Goal: Task Accomplishment & Management: Complete application form

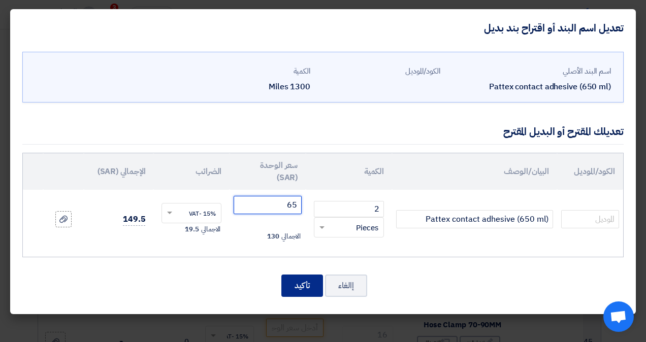
type input "65"
click at [296, 282] on button "تأكيد" at bounding box center [303, 286] width 42 height 22
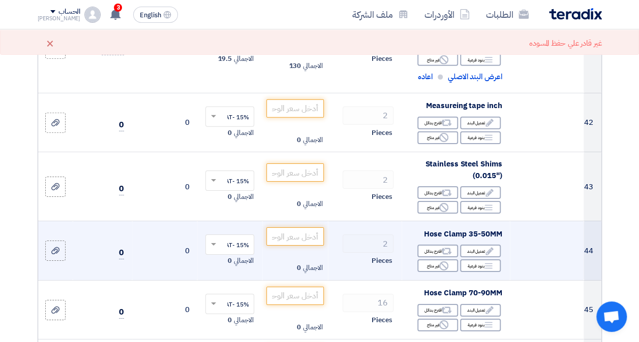
scroll to position [3455, 0]
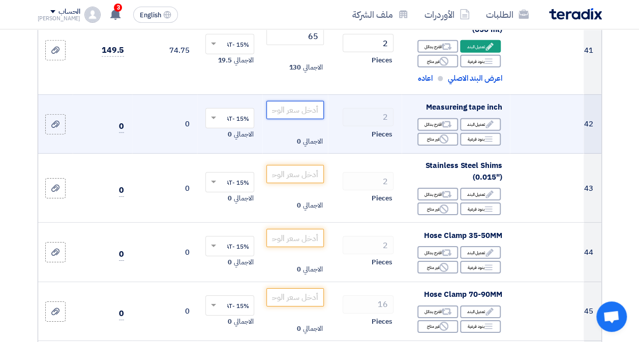
click at [302, 111] on input "number" at bounding box center [294, 110] width 57 height 18
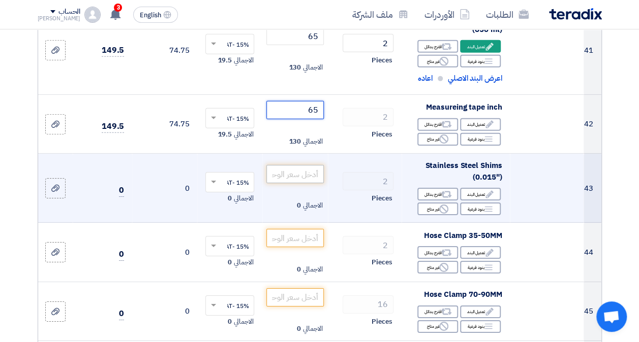
type input "65"
click at [298, 175] on input "number" at bounding box center [294, 174] width 57 height 18
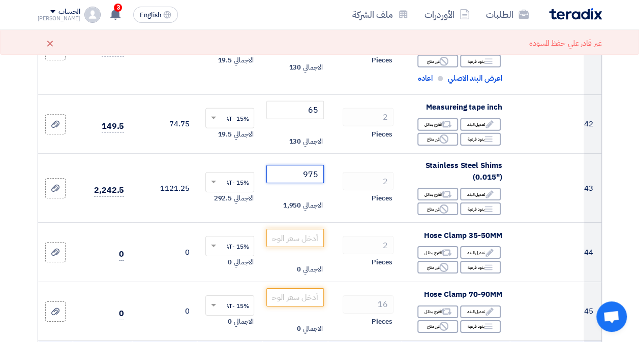
type input "975"
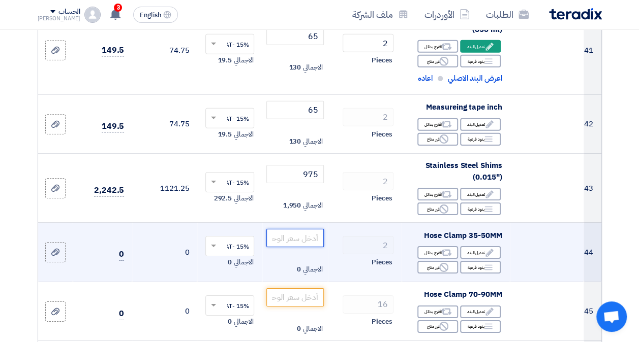
click at [300, 241] on input "number" at bounding box center [294, 238] width 57 height 18
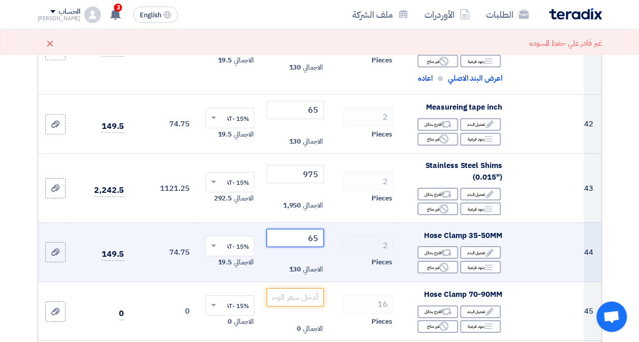
type input "65"
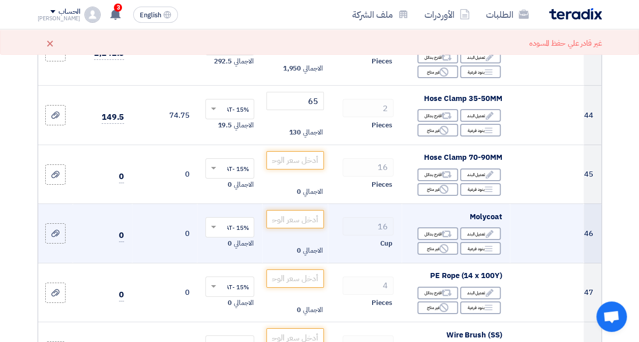
scroll to position [3608, 0]
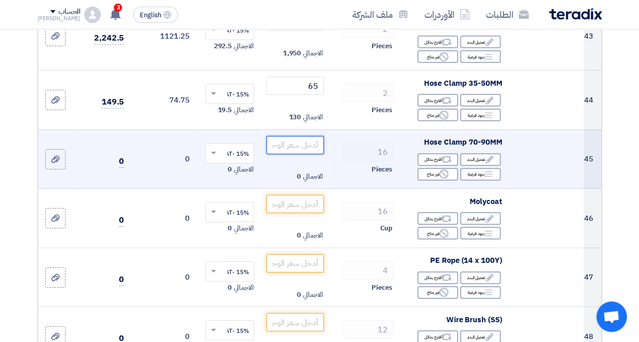
click at [295, 146] on input "number" at bounding box center [294, 145] width 57 height 18
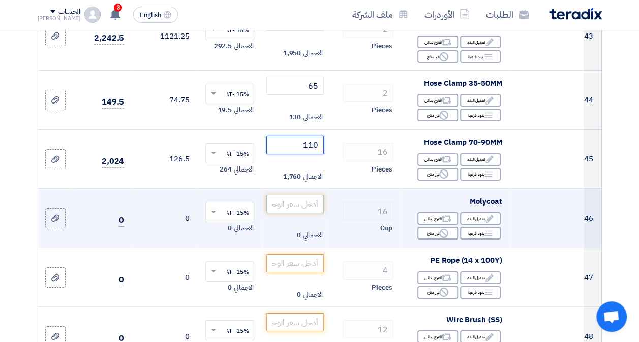
type input "110"
click at [302, 204] on input "number" at bounding box center [294, 204] width 57 height 18
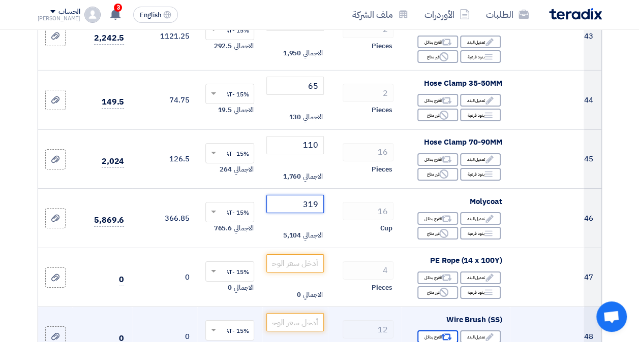
type input "319"
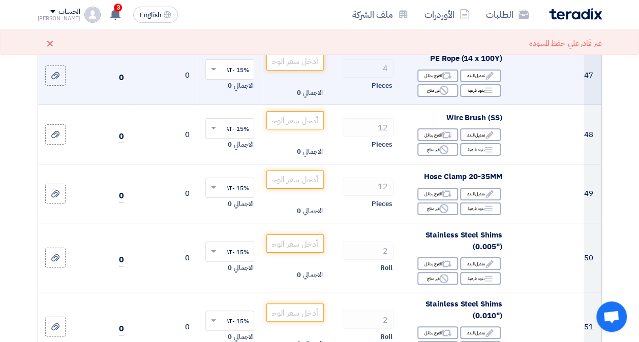
scroll to position [3760, 0]
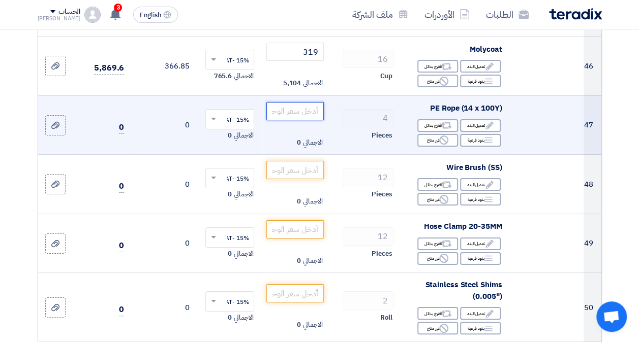
click at [285, 107] on input "number" at bounding box center [294, 111] width 57 height 18
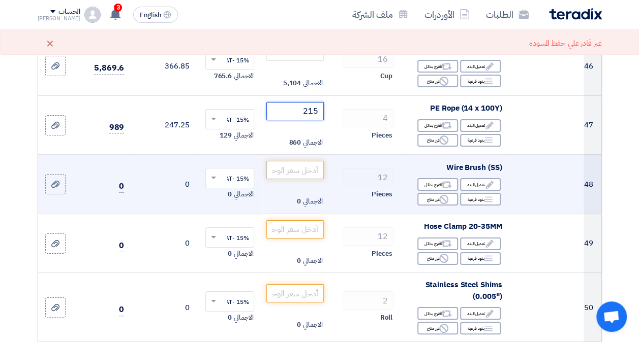
type input "215"
click at [308, 171] on input "number" at bounding box center [294, 170] width 57 height 18
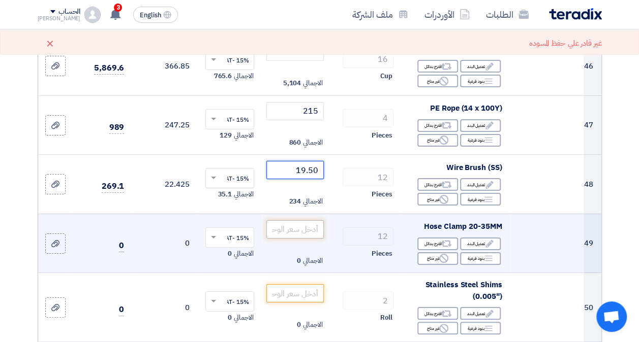
type input "19.50"
click at [289, 232] on input "number" at bounding box center [294, 230] width 57 height 18
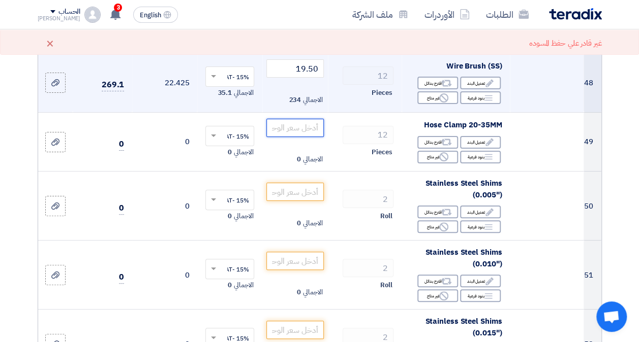
scroll to position [3913, 0]
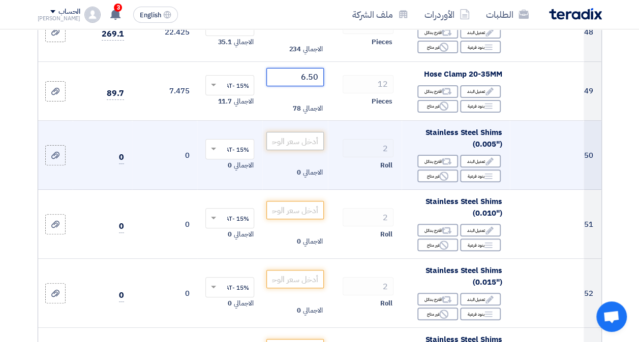
type input "6.50"
click at [318, 142] on input "number" at bounding box center [294, 141] width 57 height 18
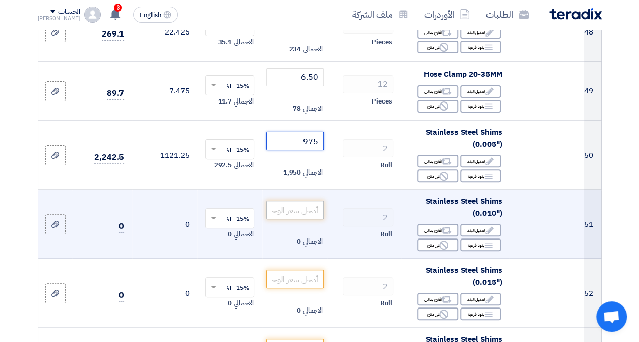
type input "975"
click at [293, 210] on input "number" at bounding box center [294, 210] width 57 height 18
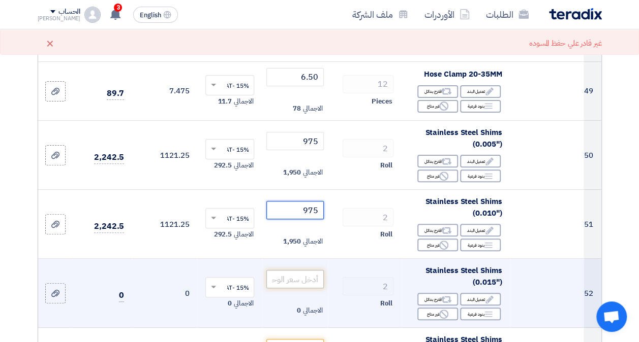
type input "975"
click at [306, 282] on input "number" at bounding box center [294, 279] width 57 height 18
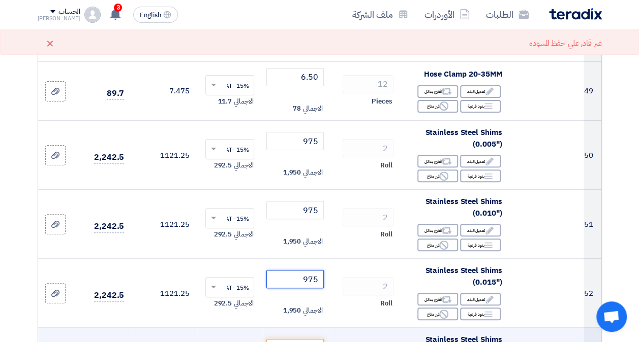
type input "975"
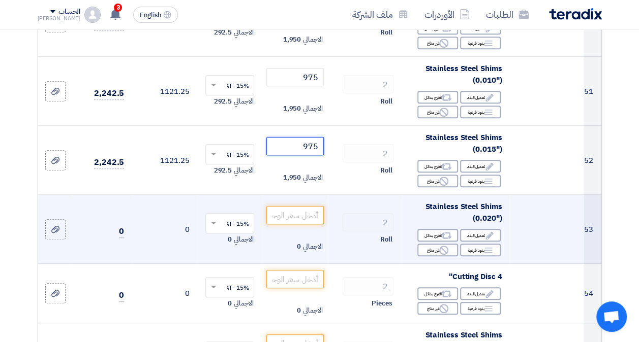
scroll to position [4065, 0]
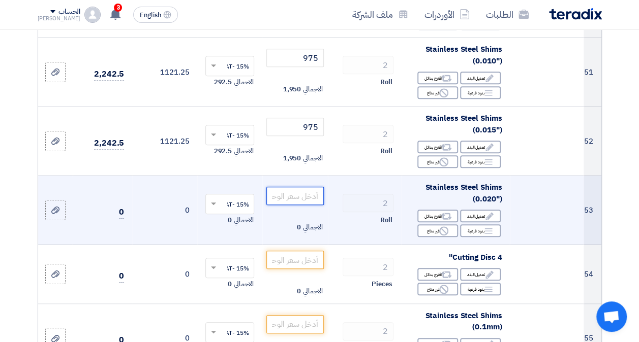
click at [299, 195] on input "number" at bounding box center [294, 196] width 57 height 18
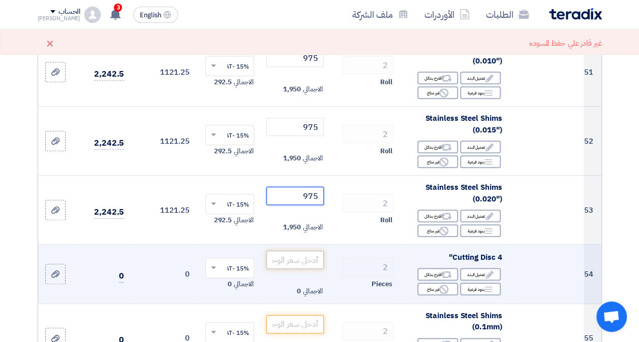
type input "975"
click at [302, 265] on input "number" at bounding box center [294, 260] width 57 height 18
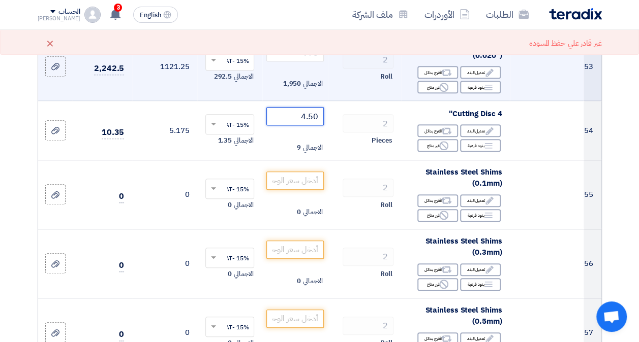
scroll to position [4218, 0]
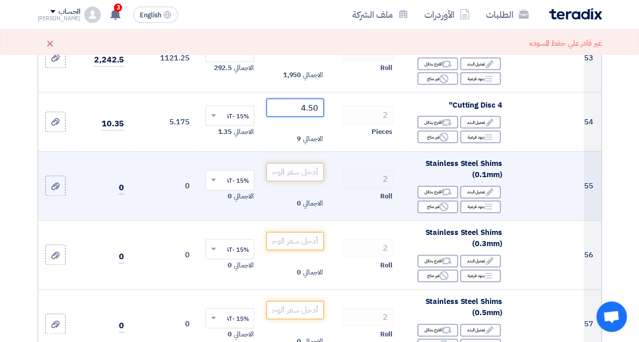
type input "4.50"
click at [303, 171] on input "number" at bounding box center [294, 172] width 57 height 18
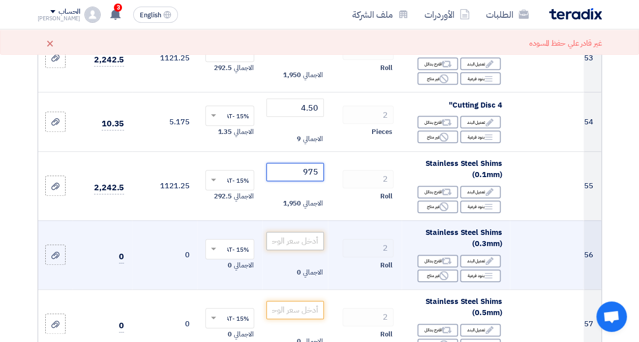
type input "975"
click at [300, 240] on input "number" at bounding box center [294, 241] width 57 height 18
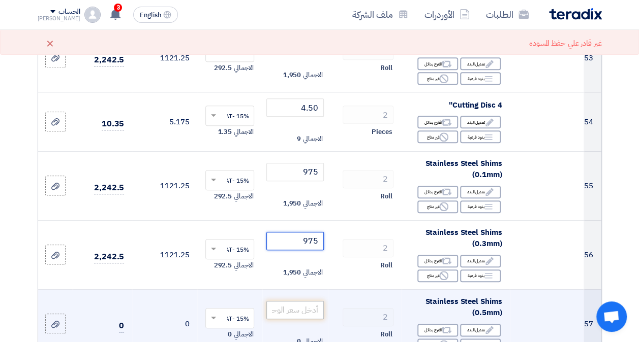
type input "975"
click at [305, 307] on input "number" at bounding box center [294, 310] width 57 height 18
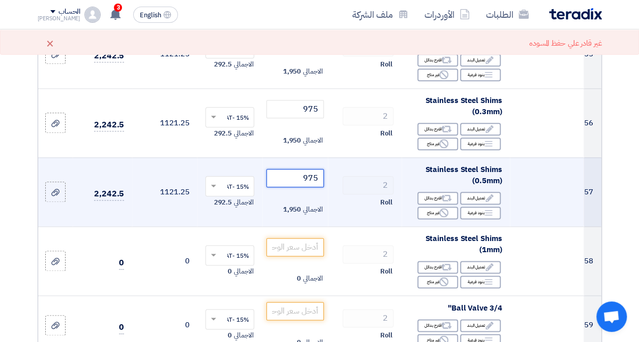
scroll to position [4370, 0]
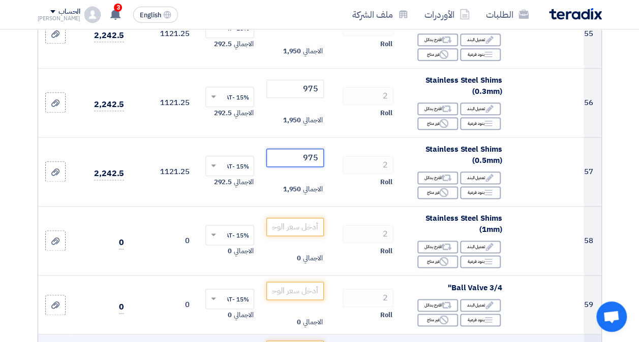
type input "975"
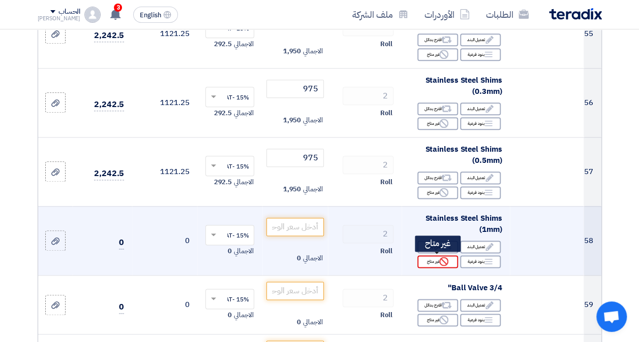
click at [432, 264] on div "Reject غير متاح" at bounding box center [437, 262] width 41 height 13
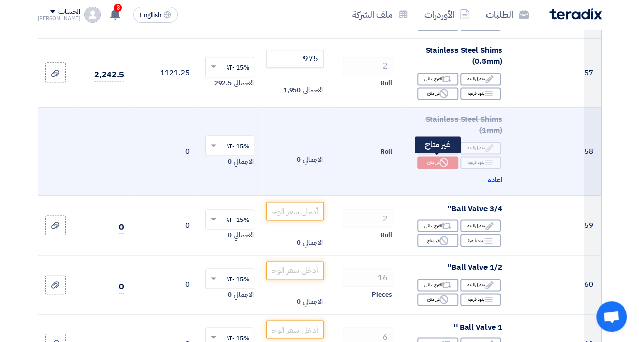
scroll to position [4472, 0]
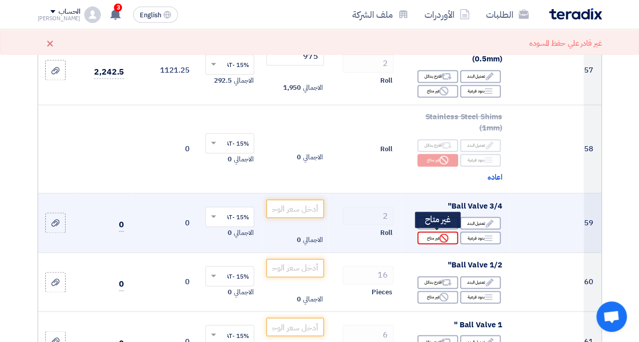
click at [438, 237] on div "Reject غير متاح" at bounding box center [437, 238] width 41 height 13
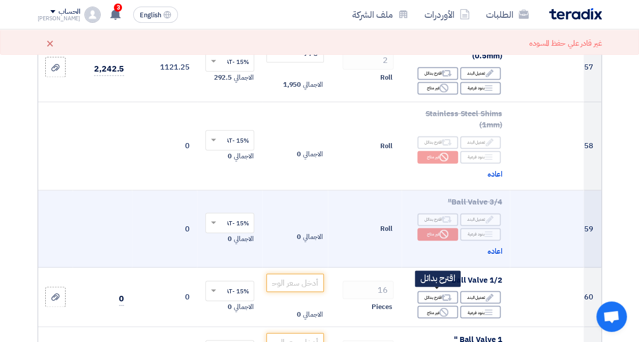
scroll to position [4522, 0]
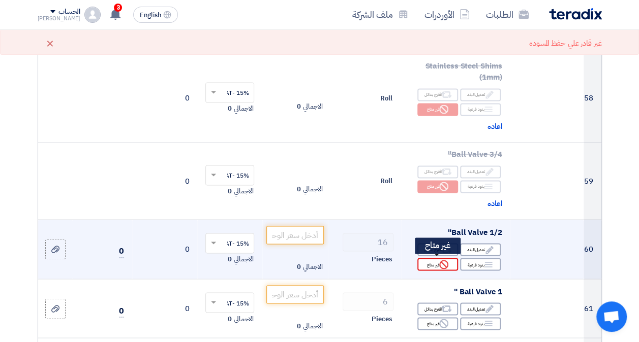
click at [431, 263] on div "Reject غير متاح" at bounding box center [437, 264] width 41 height 13
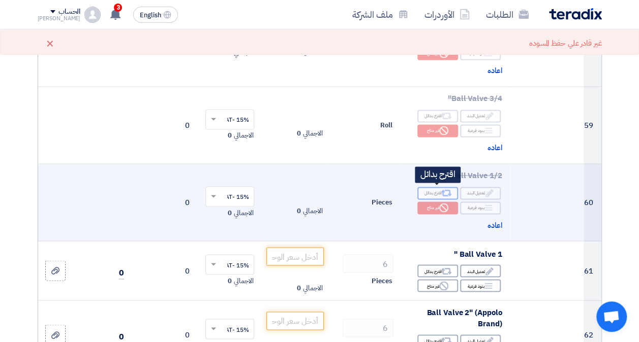
scroll to position [4624, 0]
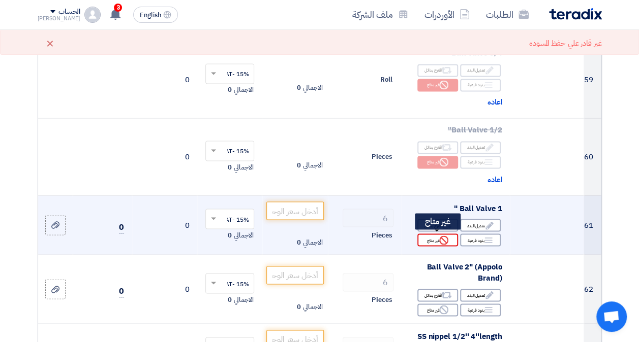
click at [439, 238] on div "Reject غير متاح" at bounding box center [437, 240] width 41 height 13
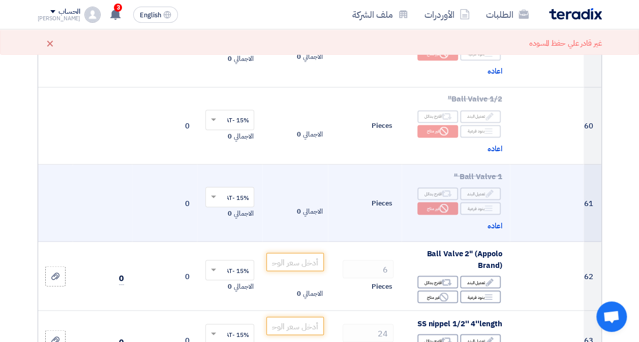
scroll to position [4726, 0]
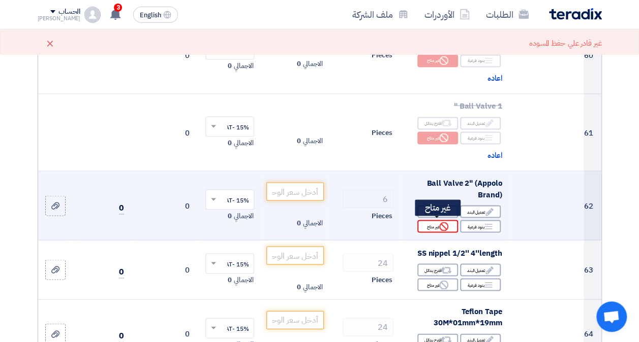
click at [434, 226] on div "Reject غير متاح" at bounding box center [437, 226] width 41 height 13
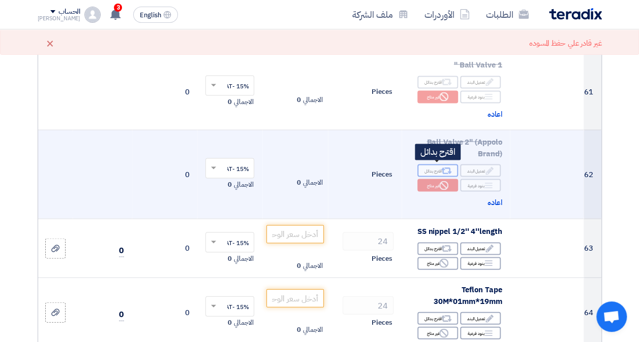
scroll to position [4776, 0]
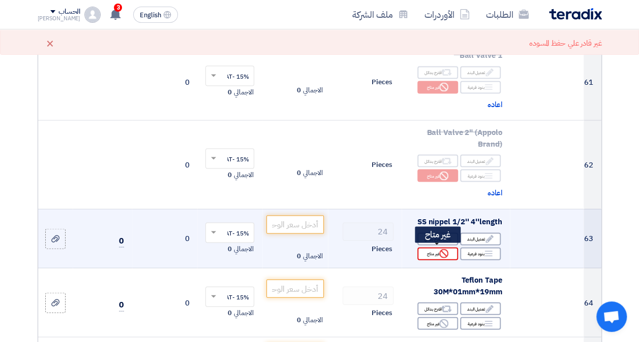
click at [444, 252] on use at bounding box center [443, 253] width 9 height 9
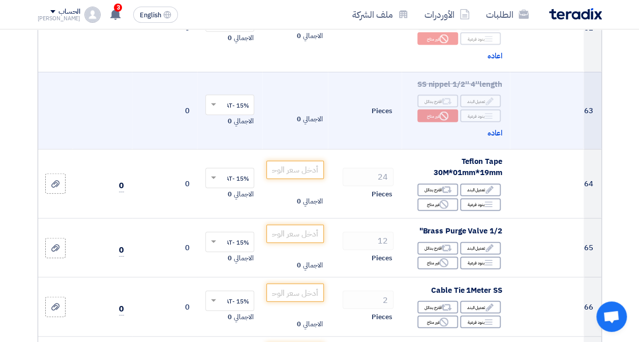
scroll to position [4929, 0]
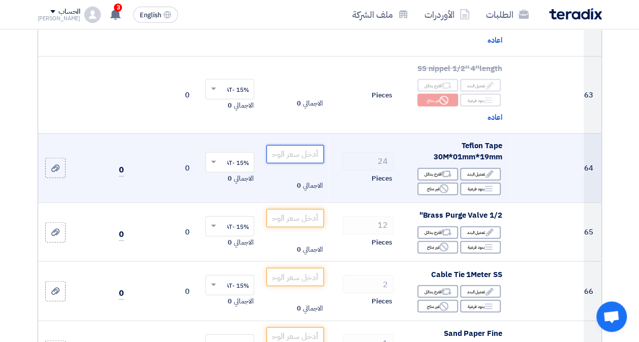
click at [298, 149] on input "number" at bounding box center [294, 154] width 57 height 18
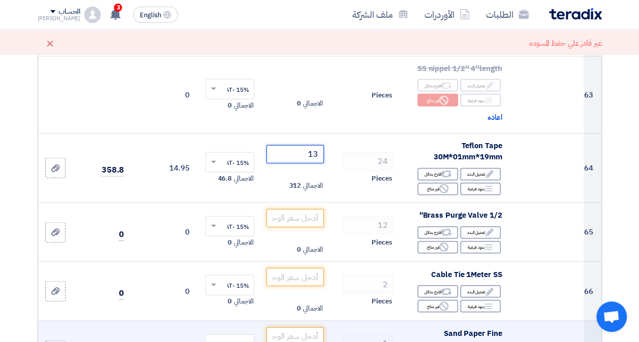
type input "13"
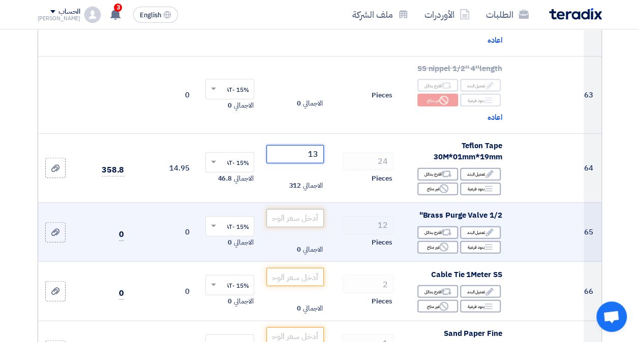
scroll to position [4980, 0]
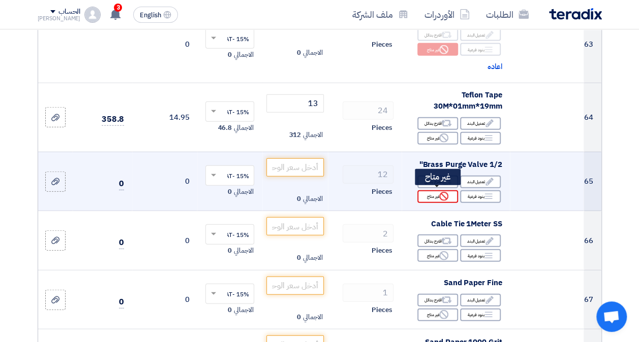
click at [430, 195] on div "Reject غير متاح" at bounding box center [437, 197] width 41 height 13
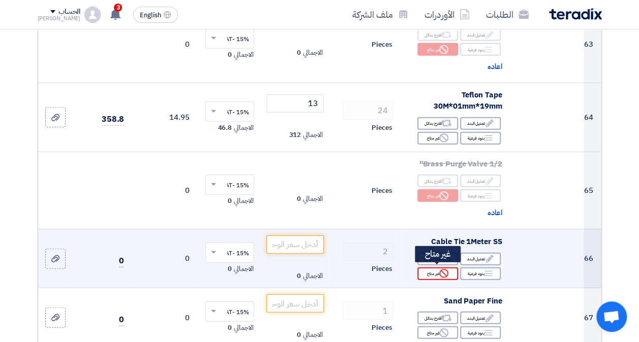
click at [443, 273] on icon "Reject" at bounding box center [443, 273] width 9 height 9
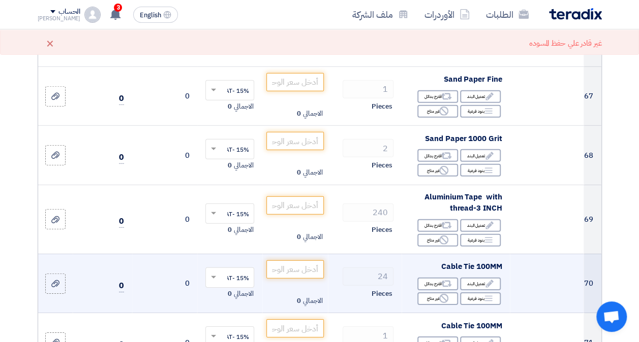
scroll to position [5234, 0]
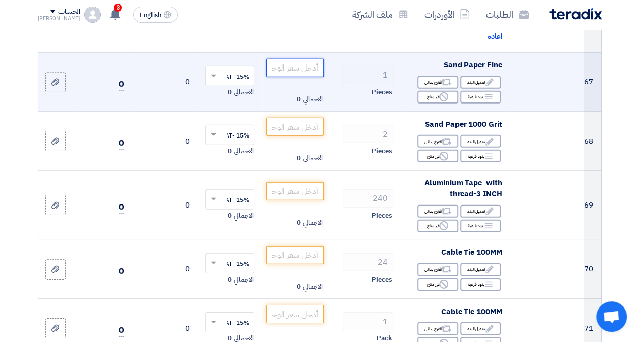
click at [303, 64] on input "number" at bounding box center [294, 68] width 57 height 18
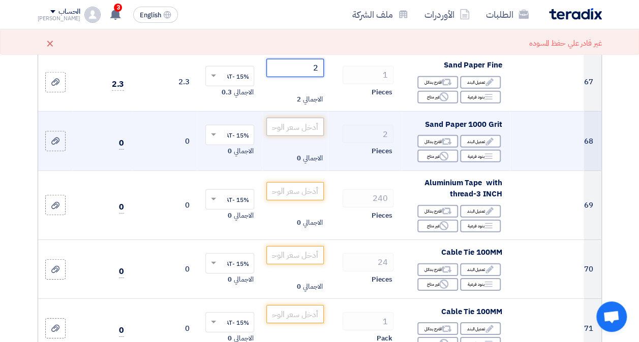
type input "2"
click at [296, 122] on input "number" at bounding box center [294, 127] width 57 height 18
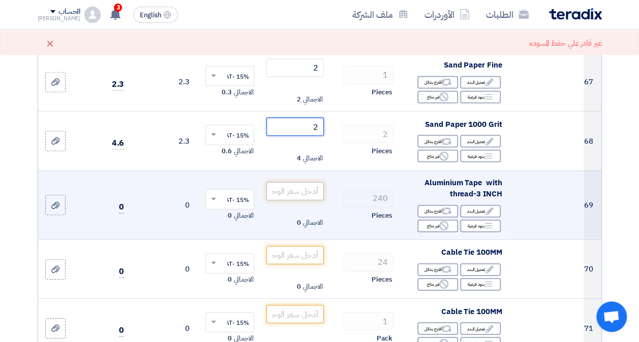
type input "2"
click at [310, 187] on input "number" at bounding box center [294, 191] width 57 height 18
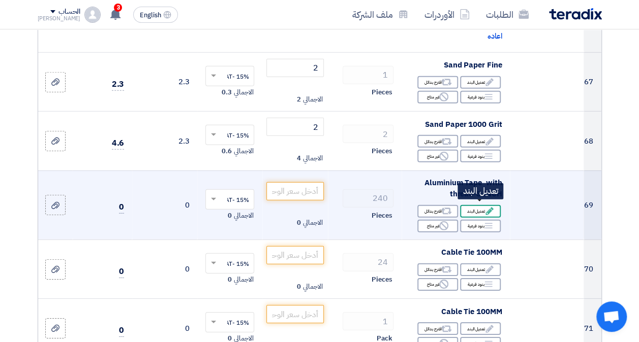
click at [489, 210] on icon "Edit" at bounding box center [489, 211] width 9 height 9
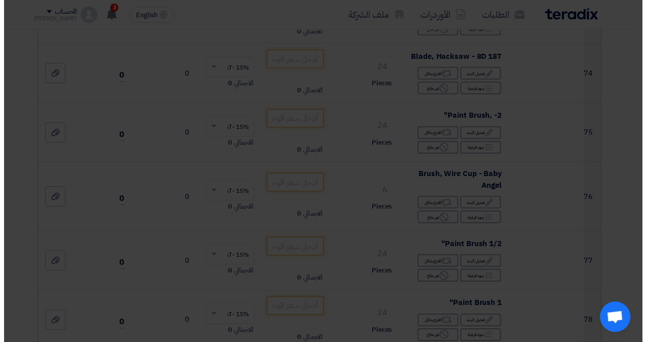
scroll to position [4792, 0]
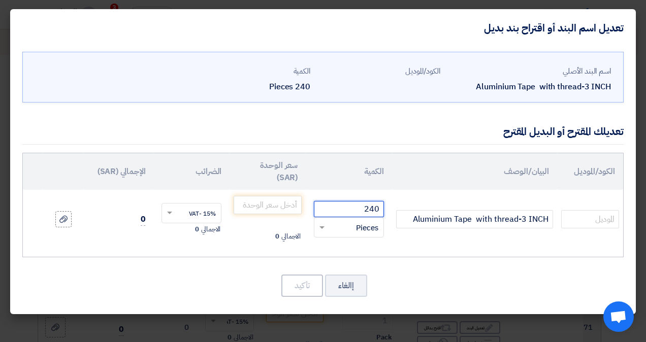
click at [351, 209] on input "240" at bounding box center [349, 209] width 70 height 16
type input "24"
click at [255, 199] on input "number" at bounding box center [268, 205] width 68 height 18
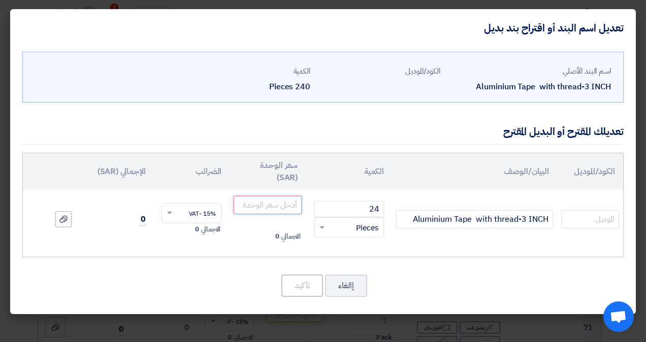
click at [271, 201] on input "number" at bounding box center [268, 205] width 68 height 18
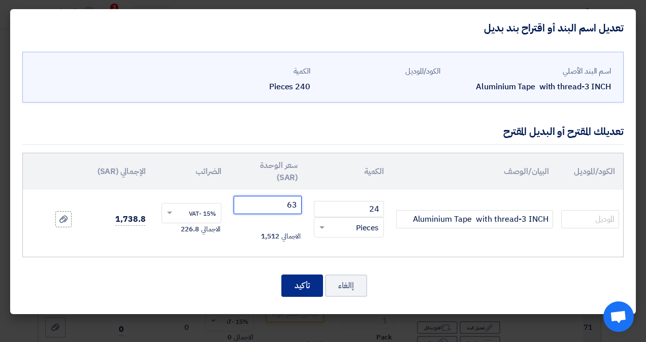
type input "63"
click at [304, 288] on button "تأكيد" at bounding box center [303, 286] width 42 height 22
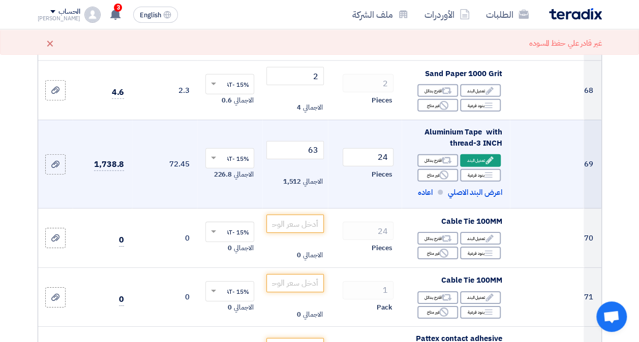
scroll to position [5335, 0]
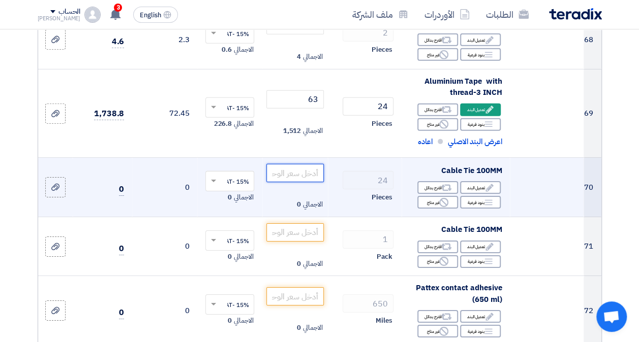
click at [300, 174] on input "number" at bounding box center [294, 173] width 57 height 18
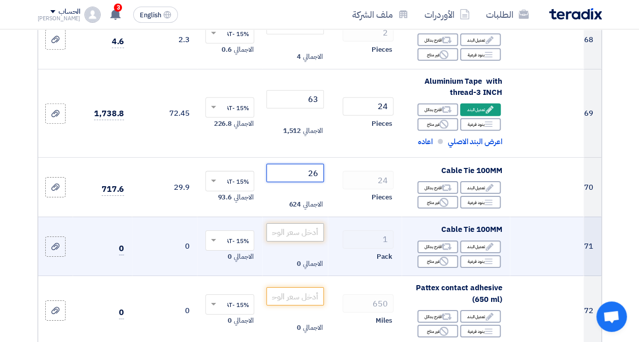
type input "26"
click at [301, 225] on input "number" at bounding box center [294, 233] width 57 height 18
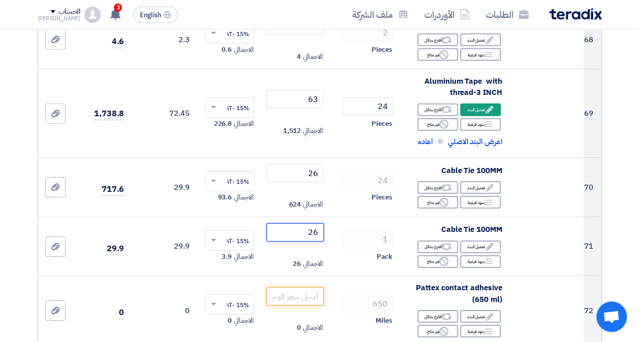
type input "26"
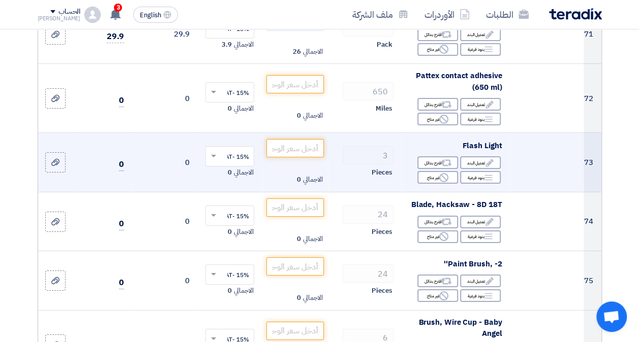
scroll to position [5539, 0]
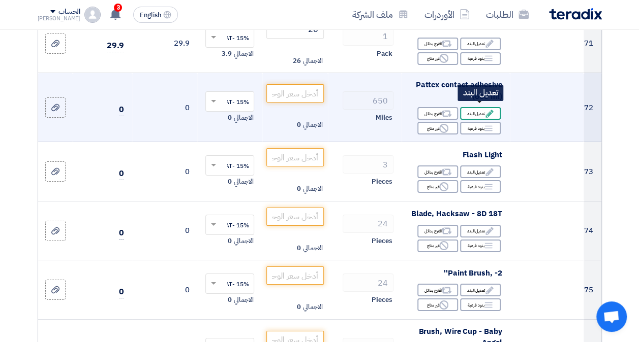
click at [478, 107] on div "Edit تعديل البند" at bounding box center [480, 113] width 41 height 13
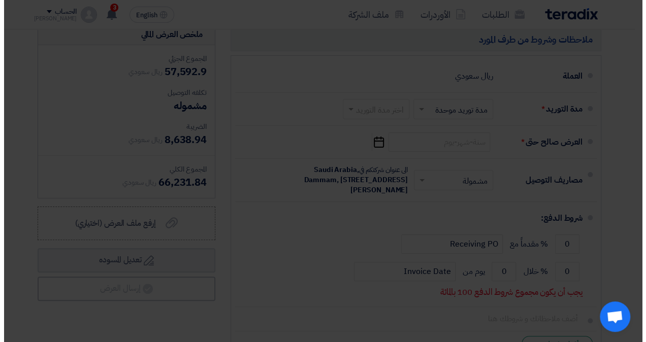
scroll to position [5008, 0]
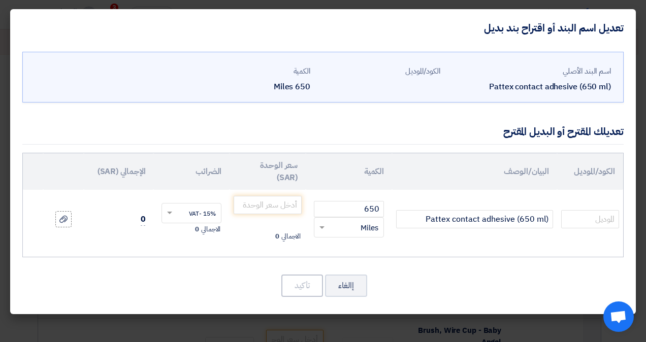
click at [333, 222] on div "RFQ_STEP1.ITEMS.2.TYPE_PLACEHOLDER × Miles" at bounding box center [355, 228] width 56 height 12
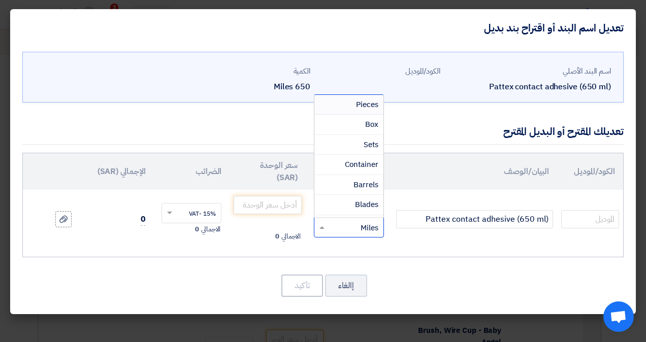
click at [354, 106] on div "Pieces" at bounding box center [349, 105] width 69 height 20
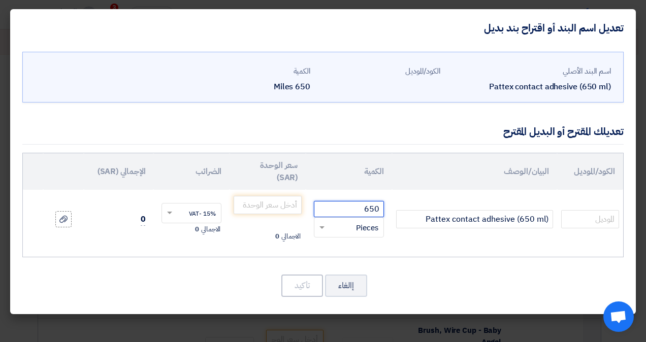
click at [340, 206] on input "650" at bounding box center [349, 209] width 70 height 16
type input "1"
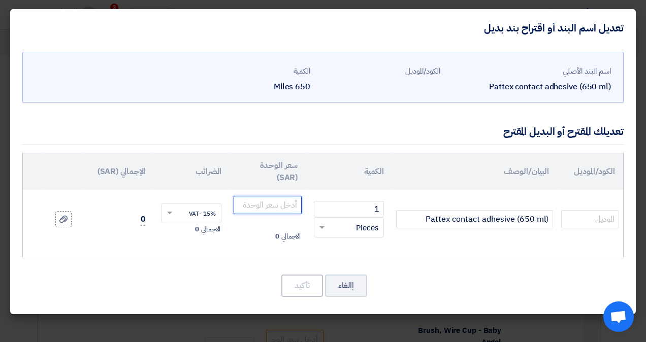
click at [288, 204] on input "number" at bounding box center [268, 205] width 68 height 18
type input "65"
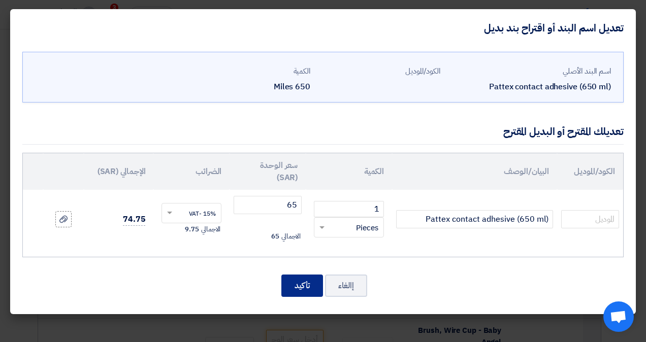
click at [289, 278] on button "تأكيد" at bounding box center [303, 286] width 42 height 22
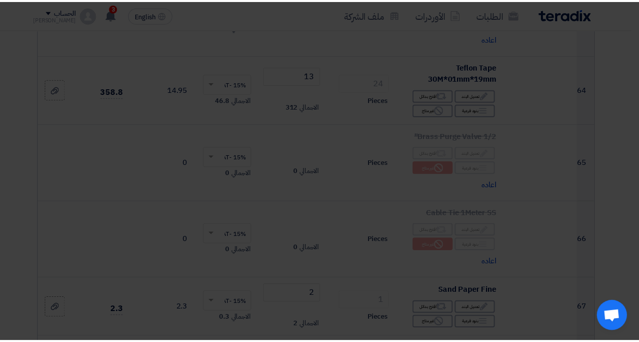
scroll to position [5539, 0]
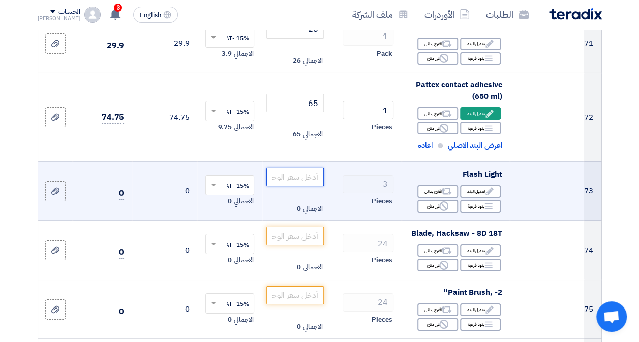
click at [277, 174] on input "number" at bounding box center [294, 177] width 57 height 18
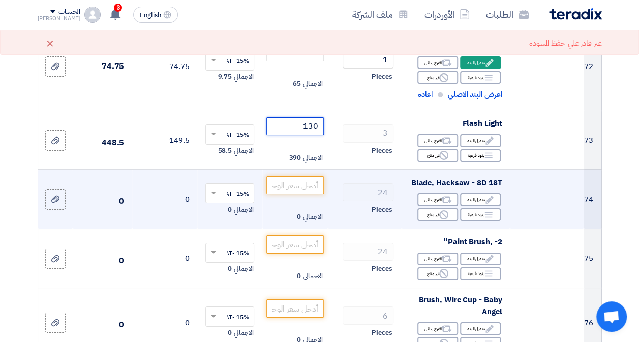
scroll to position [5640, 0]
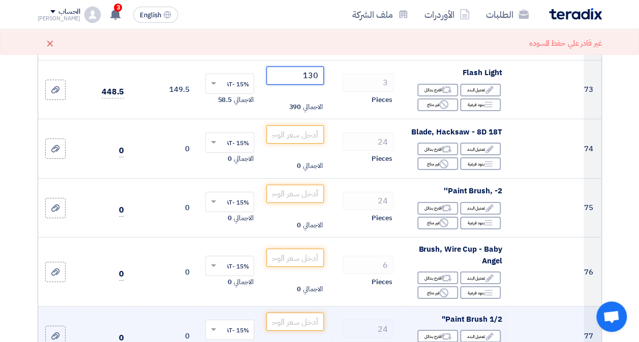
type input "130"
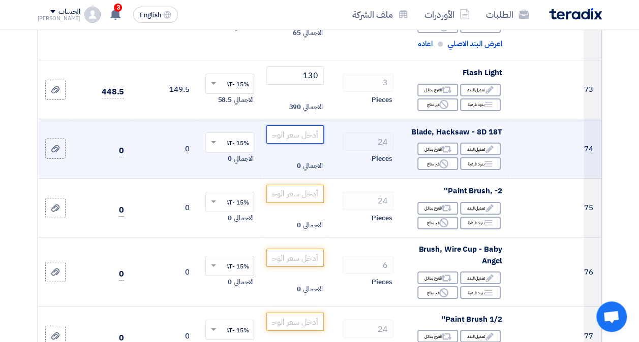
click at [296, 129] on input "number" at bounding box center [294, 135] width 57 height 18
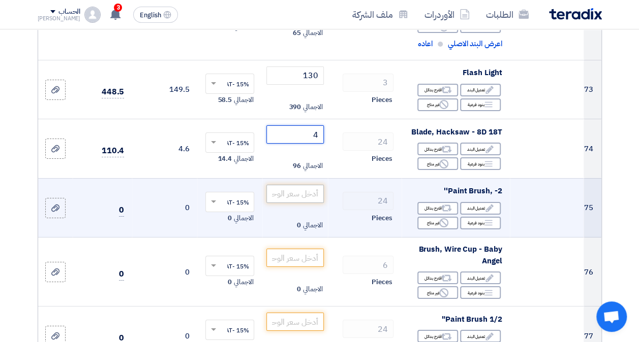
type input "4"
click at [307, 193] on input "number" at bounding box center [294, 194] width 57 height 18
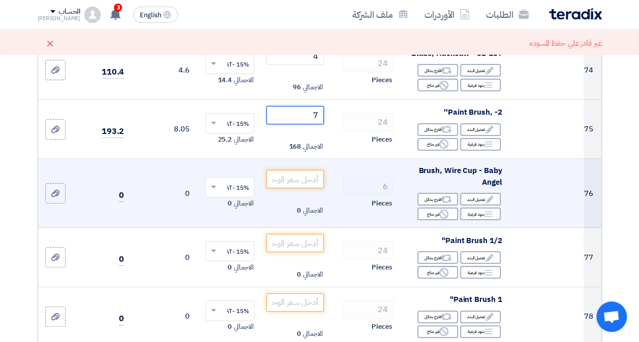
scroll to position [5742, 0]
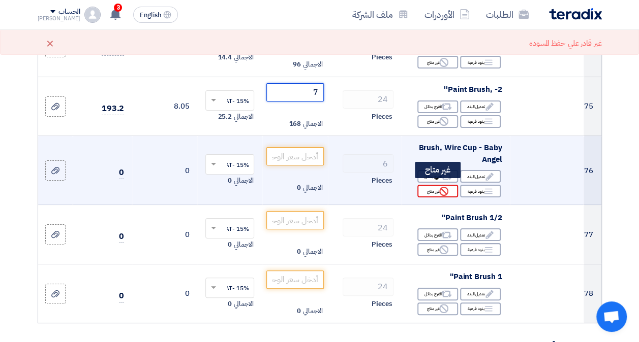
type input "7"
click at [432, 185] on div "Reject غير متاح" at bounding box center [437, 191] width 41 height 13
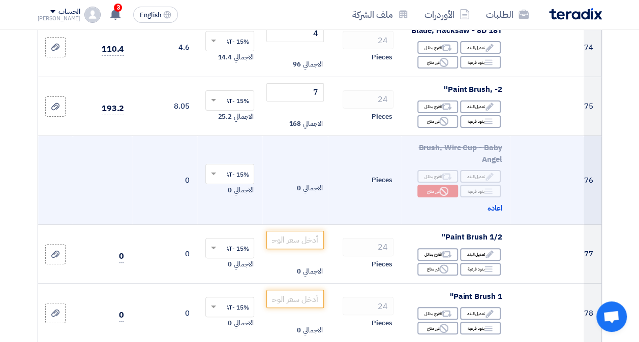
scroll to position [5793, 0]
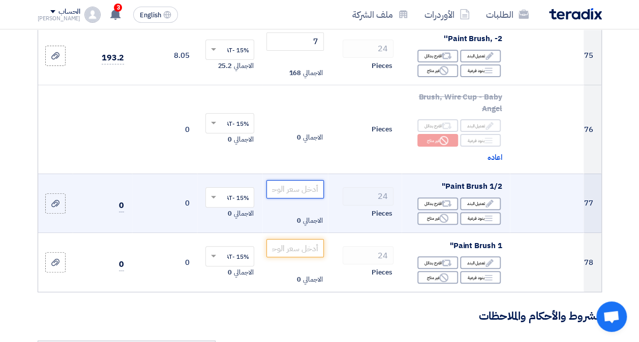
click at [292, 184] on input "number" at bounding box center [294, 189] width 57 height 18
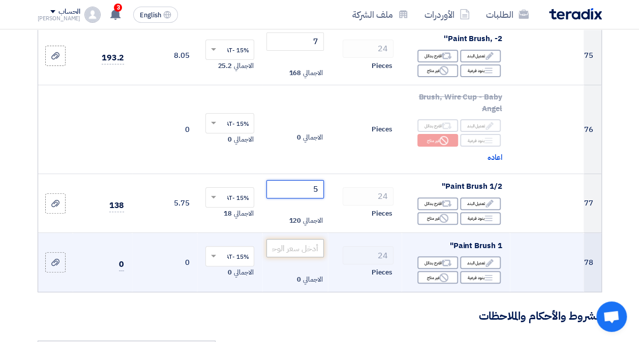
type input "5"
click at [295, 245] on input "number" at bounding box center [294, 248] width 57 height 18
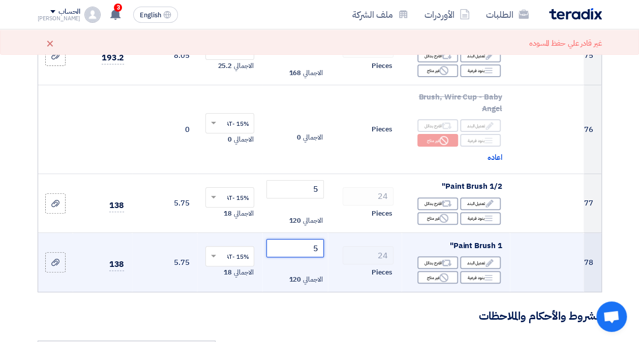
type input "5"
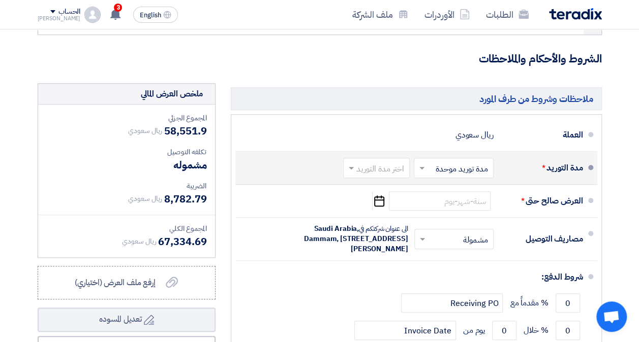
scroll to position [6047, 0]
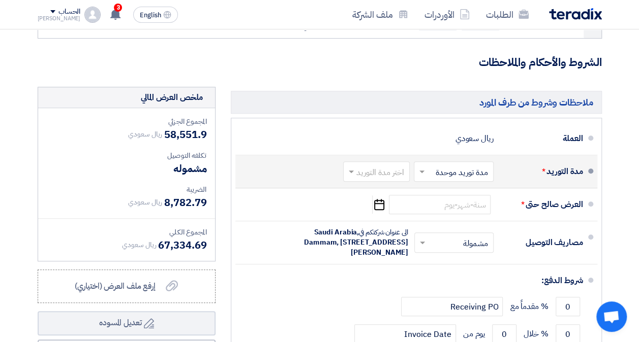
click at [431, 166] on input "text" at bounding box center [451, 173] width 75 height 15
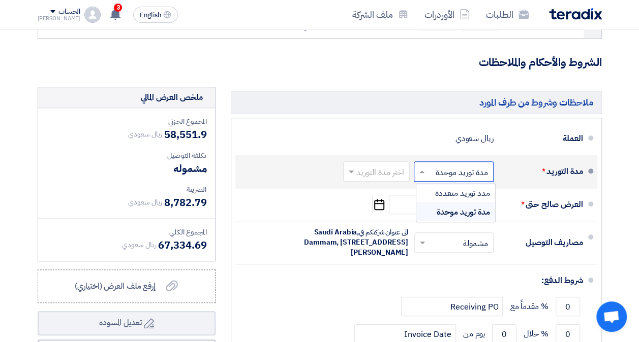
click at [459, 206] on span "مدة توريد موحدة" at bounding box center [462, 212] width 53 height 12
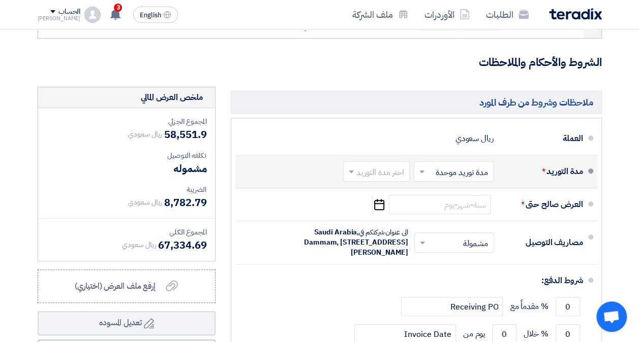
click at [385, 166] on input "text" at bounding box center [374, 173] width 61 height 15
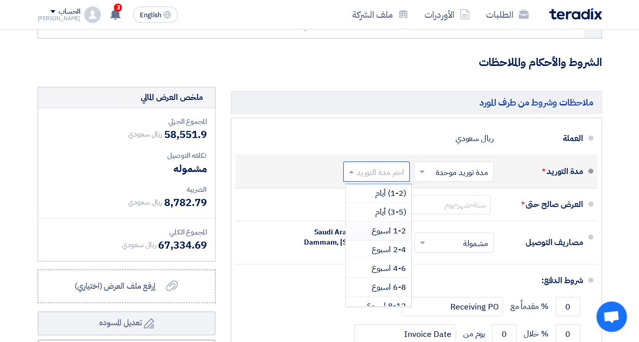
click at [399, 226] on span "1-2 اسبوع" at bounding box center [388, 231] width 35 height 12
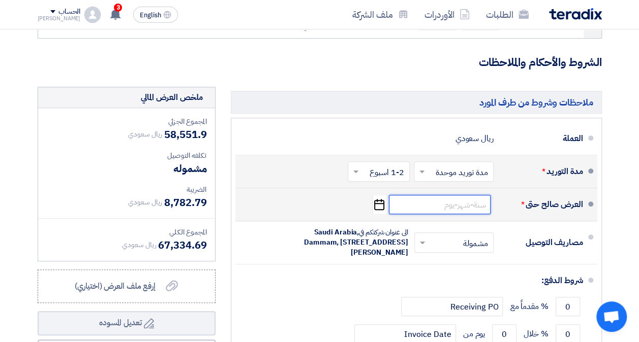
click at [459, 202] on input at bounding box center [440, 204] width 102 height 19
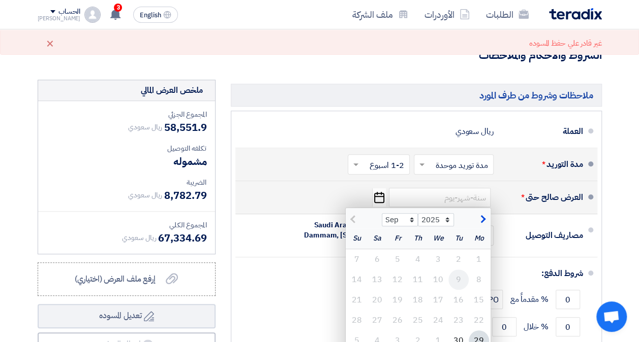
scroll to position [6148, 0]
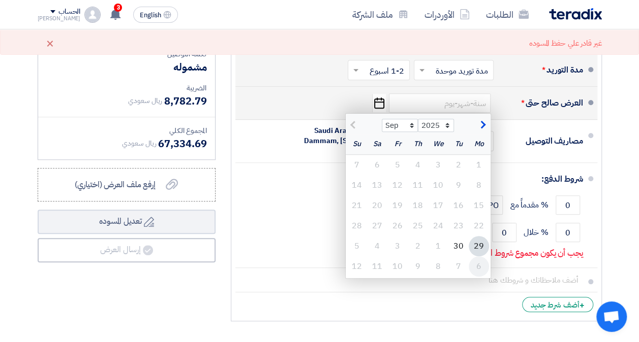
click at [472, 260] on div "6" at bounding box center [479, 267] width 20 height 20
type input "10/6/2025"
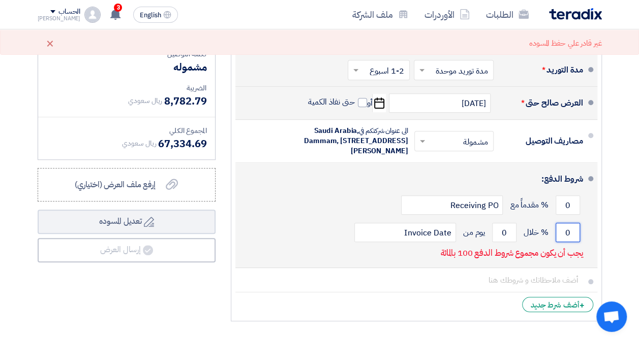
click at [564, 234] on input "0" at bounding box center [567, 232] width 24 height 19
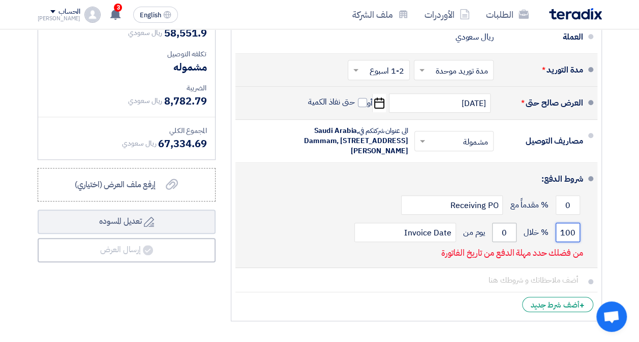
type input "100"
click at [495, 239] on input "0" at bounding box center [504, 232] width 24 height 19
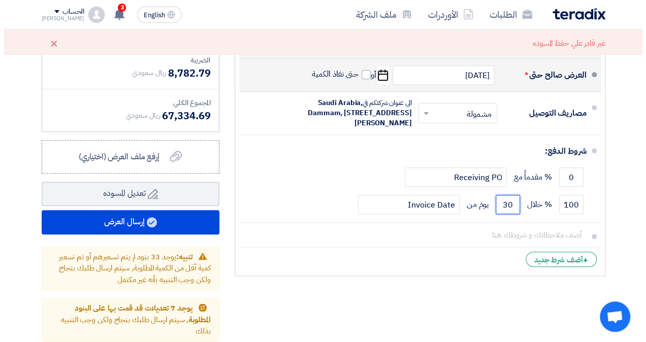
scroll to position [6199, 0]
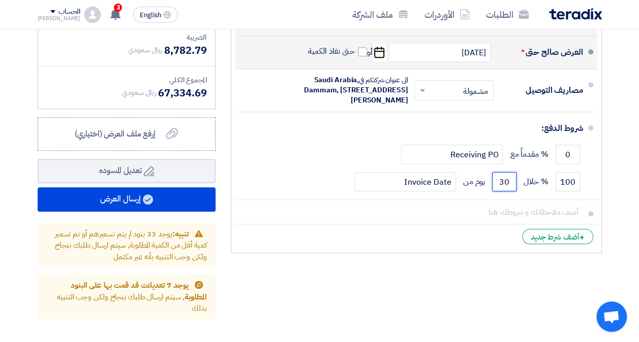
type input "30"
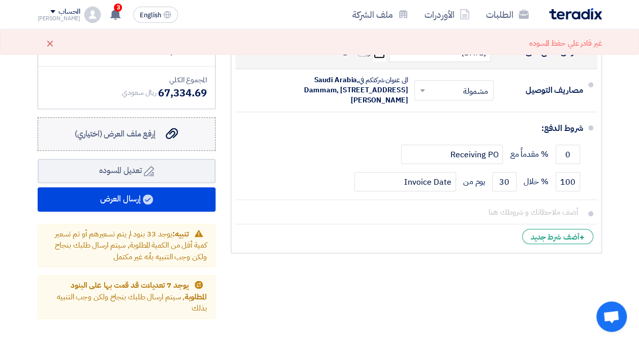
click at [147, 128] on span "إرفع ملف العرض (اختياري)" at bounding box center [115, 134] width 81 height 12
click at [0, 0] on input "إرفع ملف العرض (اختياري) إرفع ملف العرض (اختياري)" at bounding box center [0, 0] width 0 height 0
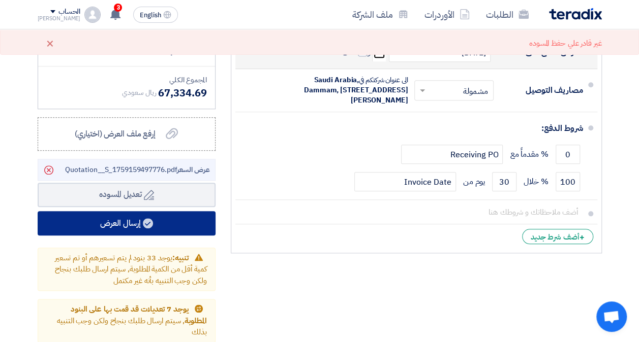
click at [163, 220] on button "إرسال العرض" at bounding box center [127, 223] width 178 height 24
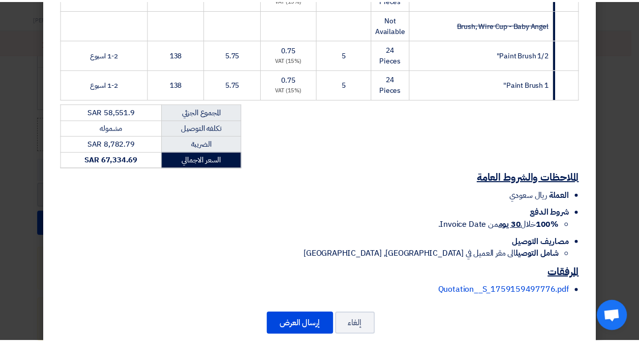
scroll to position [2417, 0]
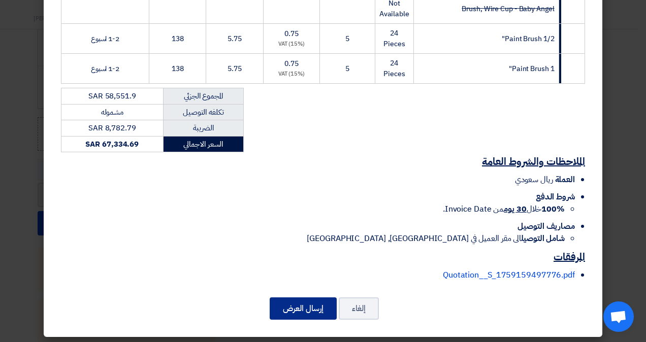
click at [303, 298] on button "إرسال العرض" at bounding box center [303, 309] width 67 height 22
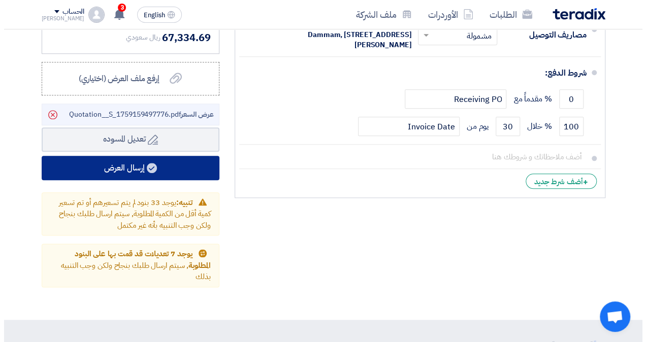
scroll to position [6254, 0]
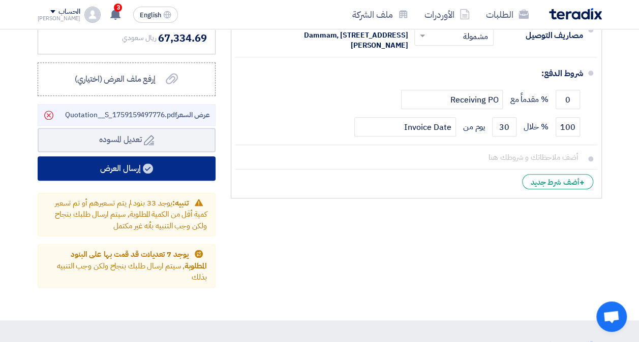
click at [118, 164] on button "إرسال العرض" at bounding box center [127, 169] width 178 height 24
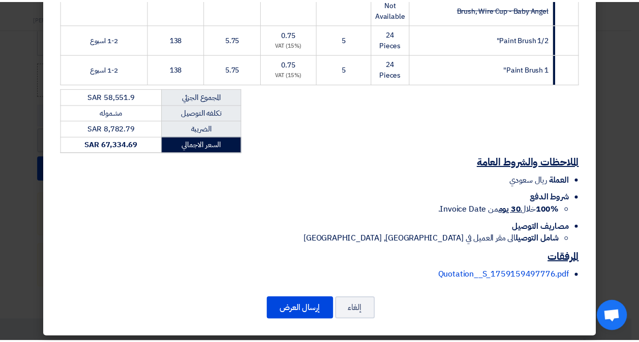
scroll to position [2417, 0]
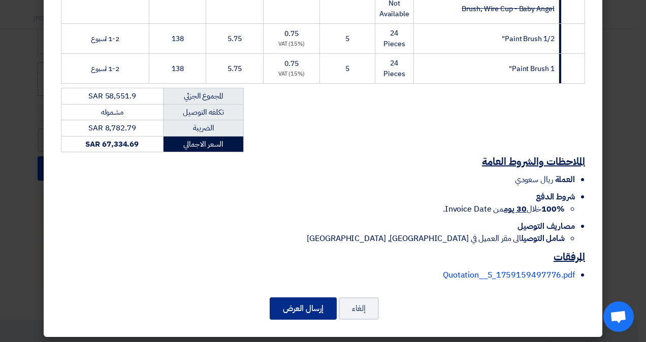
click at [293, 305] on button "إرسال العرض" at bounding box center [303, 309] width 67 height 22
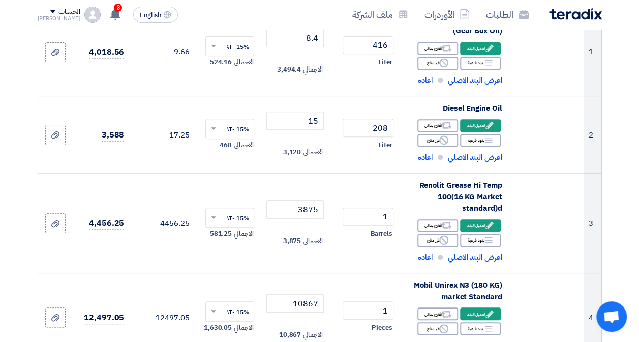
scroll to position [0, 0]
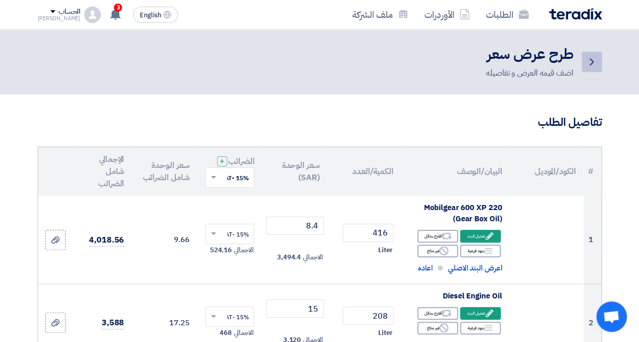
click at [599, 59] on link "Back" at bounding box center [591, 62] width 20 height 20
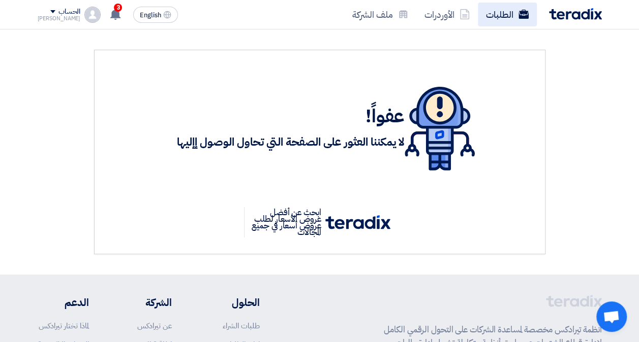
click at [522, 16] on use at bounding box center [523, 14] width 10 height 9
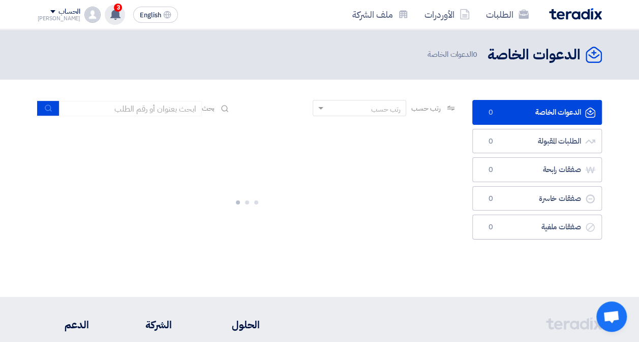
click at [114, 9] on span "3" at bounding box center [118, 8] width 8 height 8
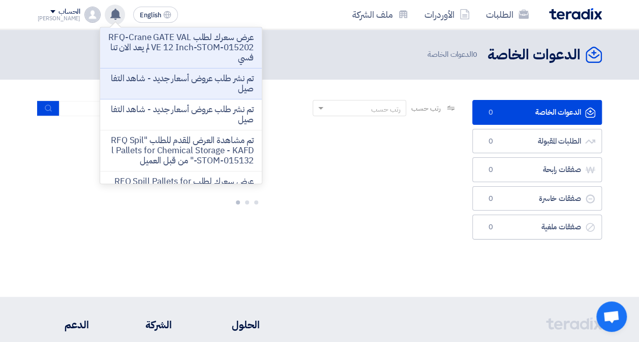
click at [110, 9] on icon at bounding box center [115, 14] width 11 height 11
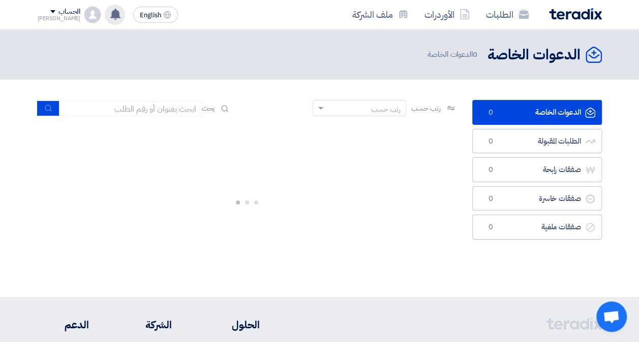
click at [578, 11] on img at bounding box center [575, 14] width 53 height 12
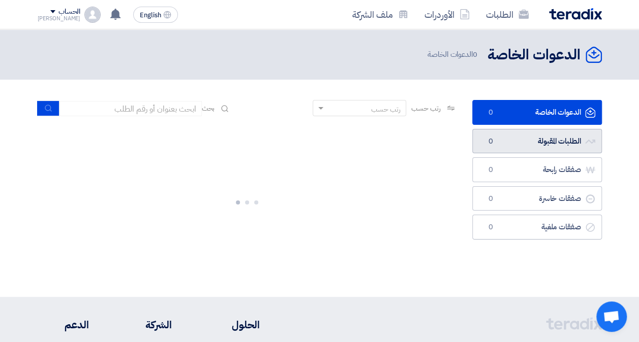
click at [552, 138] on link "الطلبات المقبولة الطلبات المقبولة 0" at bounding box center [537, 141] width 130 height 25
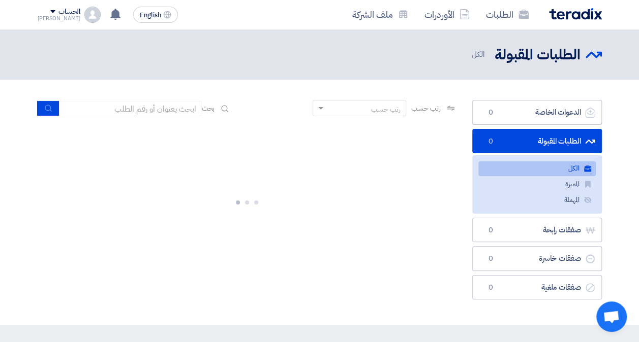
click at [552, 138] on link "الطلبات المقبولة الطلبات المقبولة 0" at bounding box center [537, 141] width 130 height 25
click at [582, 20] on div "الطلبات الأوردرات ملف الشركة" at bounding box center [432, 15] width 338 height 24
click at [581, 11] on img at bounding box center [575, 14] width 53 height 12
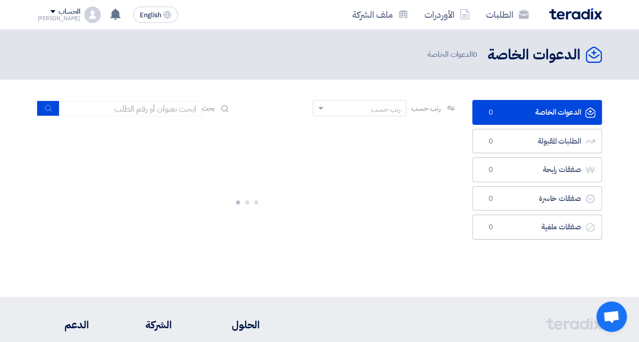
click at [581, 11] on img at bounding box center [575, 14] width 53 height 12
click at [51, 16] on div "Ahmad" at bounding box center [59, 19] width 43 height 6
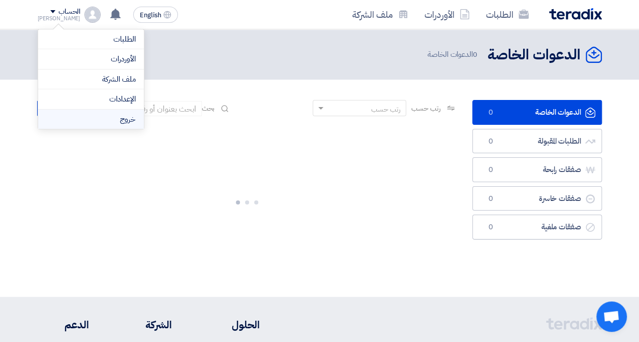
click at [110, 113] on li "خروج" at bounding box center [91, 120] width 106 height 20
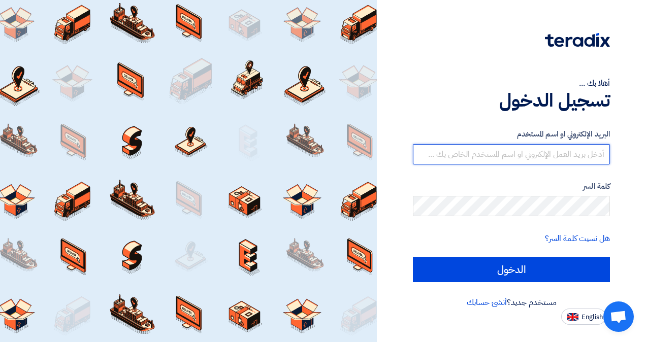
type input "[EMAIL_ADDRESS][DOMAIN_NAME]"
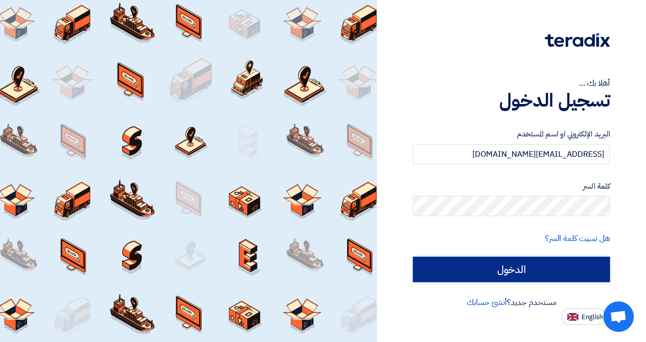
click at [483, 262] on input "الدخول" at bounding box center [511, 269] width 197 height 25
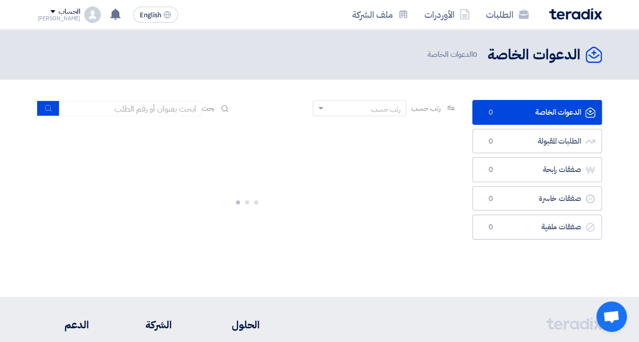
click at [479, 274] on div "الدعوات الخاصة الدعوات الخاصة 0 الطلبات المقبولة الطلبات المقبولة 0 صفقات رابحة…" at bounding box center [536, 188] width 145 height 177
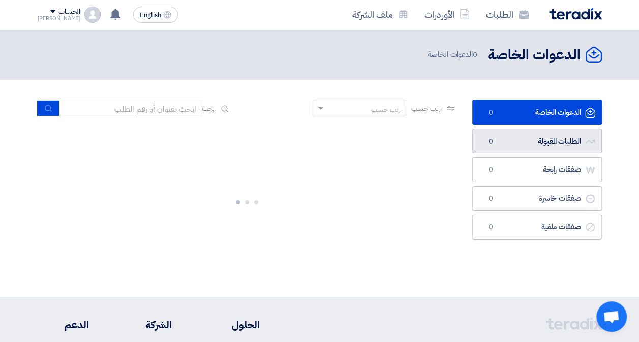
click at [540, 139] on link "الطلبات المقبولة الطلبات المقبولة 0" at bounding box center [537, 141] width 130 height 25
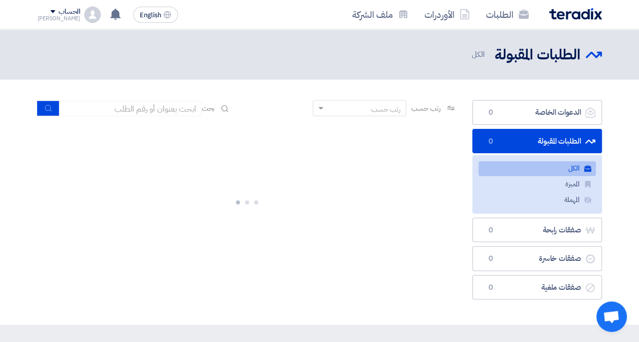
click at [554, 63] on h2 "الطلبات المقبولة" at bounding box center [537, 55] width 86 height 20
click at [506, 15] on link "الطلبات" at bounding box center [507, 15] width 59 height 24
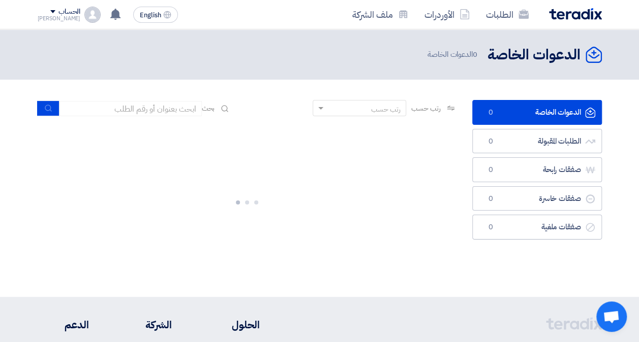
click at [579, 18] on img at bounding box center [575, 14] width 53 height 12
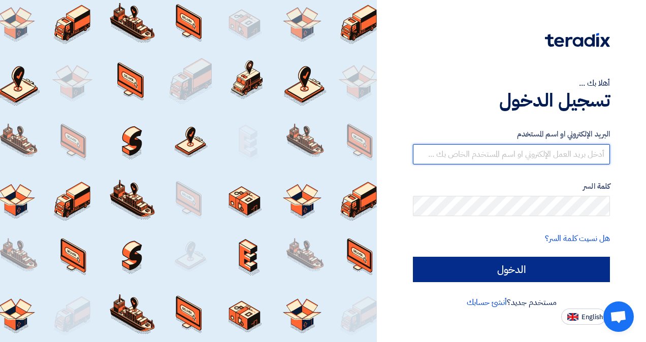
type input "[EMAIL_ADDRESS][DOMAIN_NAME]"
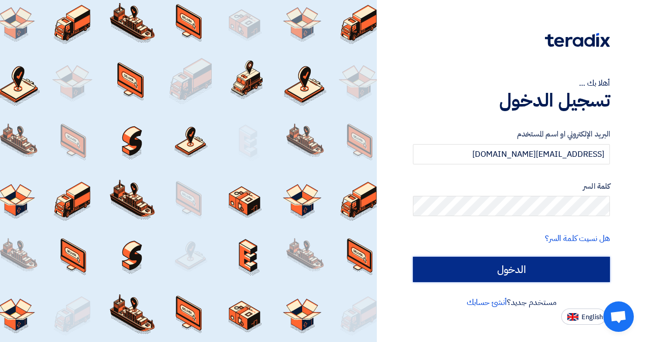
click at [538, 267] on input "الدخول" at bounding box center [511, 269] width 197 height 25
click at [484, 271] on input "الدخول" at bounding box center [511, 269] width 197 height 25
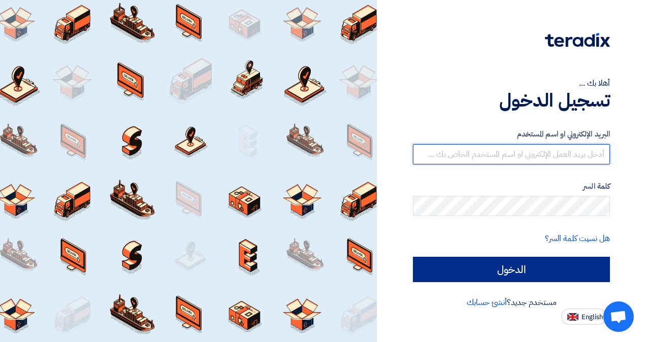
type input "aalsuhayman@motabaqah.com.sa"
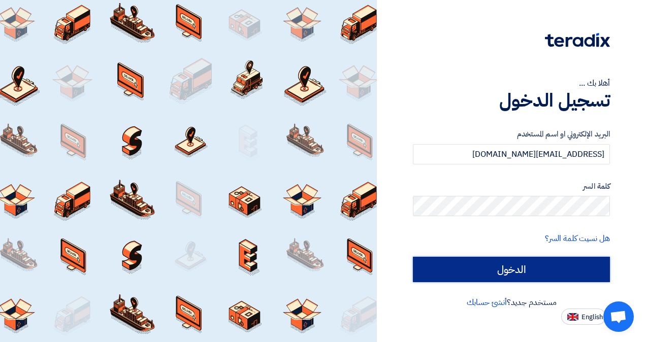
click at [520, 273] on input "الدخول" at bounding box center [511, 269] width 197 height 25
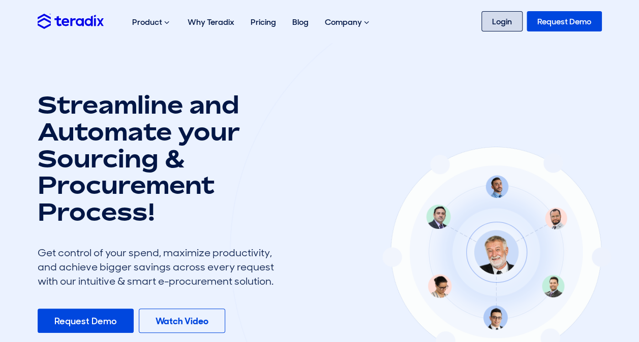
click at [499, 17] on link "Login" at bounding box center [501, 21] width 41 height 20
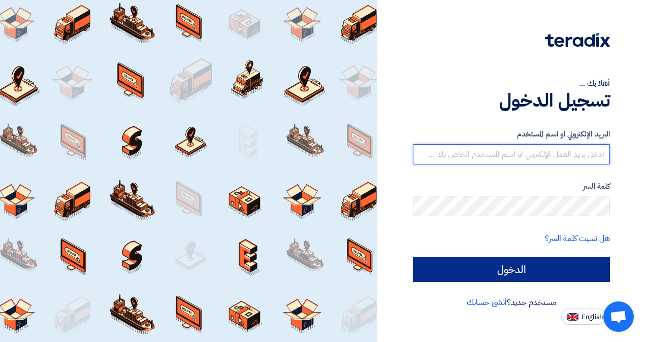
type input "[EMAIL_ADDRESS][DOMAIN_NAME]"
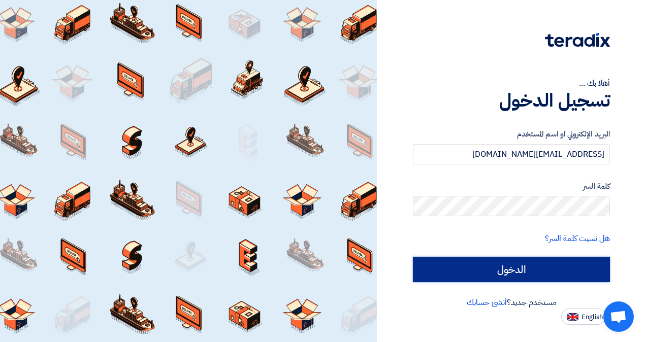
click at [521, 274] on input "الدخول" at bounding box center [511, 269] width 197 height 25
click at [498, 269] on input "الدخول" at bounding box center [511, 269] width 197 height 25
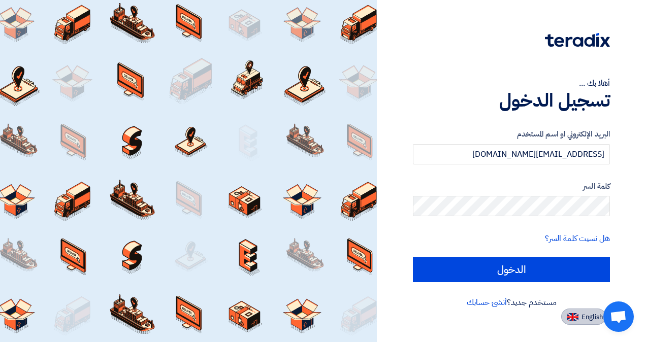
click at [582, 316] on span "English" at bounding box center [592, 317] width 21 height 7
type input "Sign in"
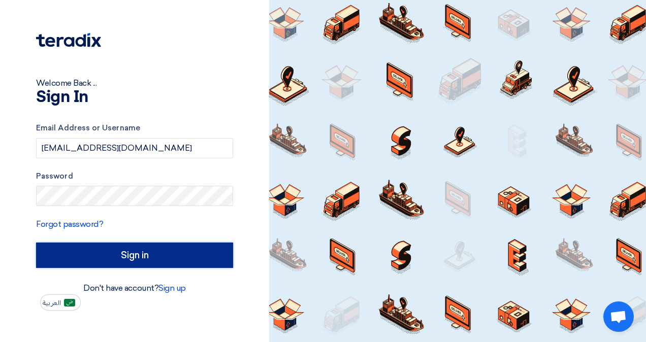
click at [161, 247] on input "Sign in" at bounding box center [134, 255] width 197 height 25
click at [165, 251] on input "Sign in" at bounding box center [134, 255] width 197 height 25
